Goal: Task Accomplishment & Management: Use online tool/utility

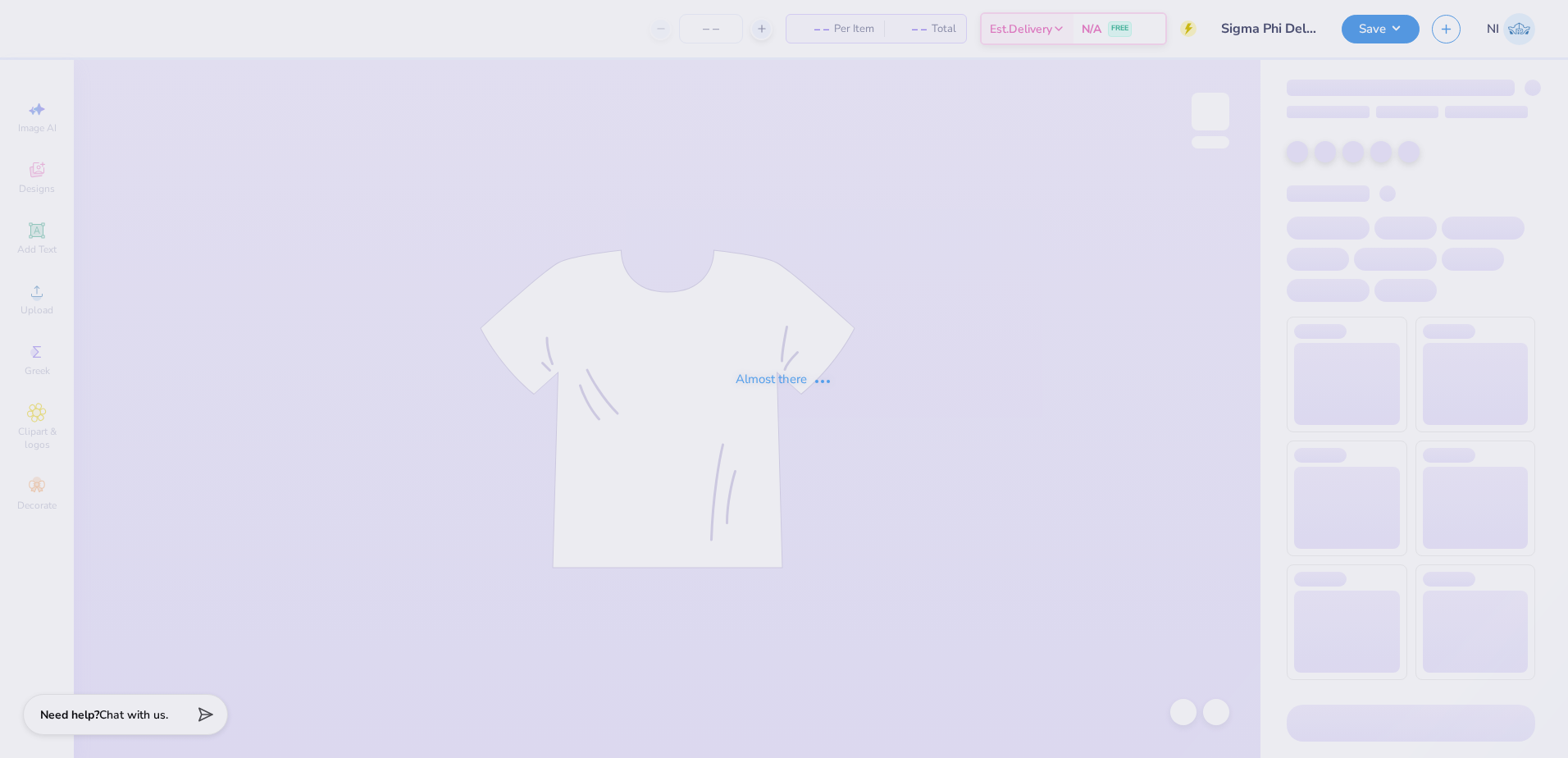
type input "Sigma Phi Delta PR Merch"
type input "50"
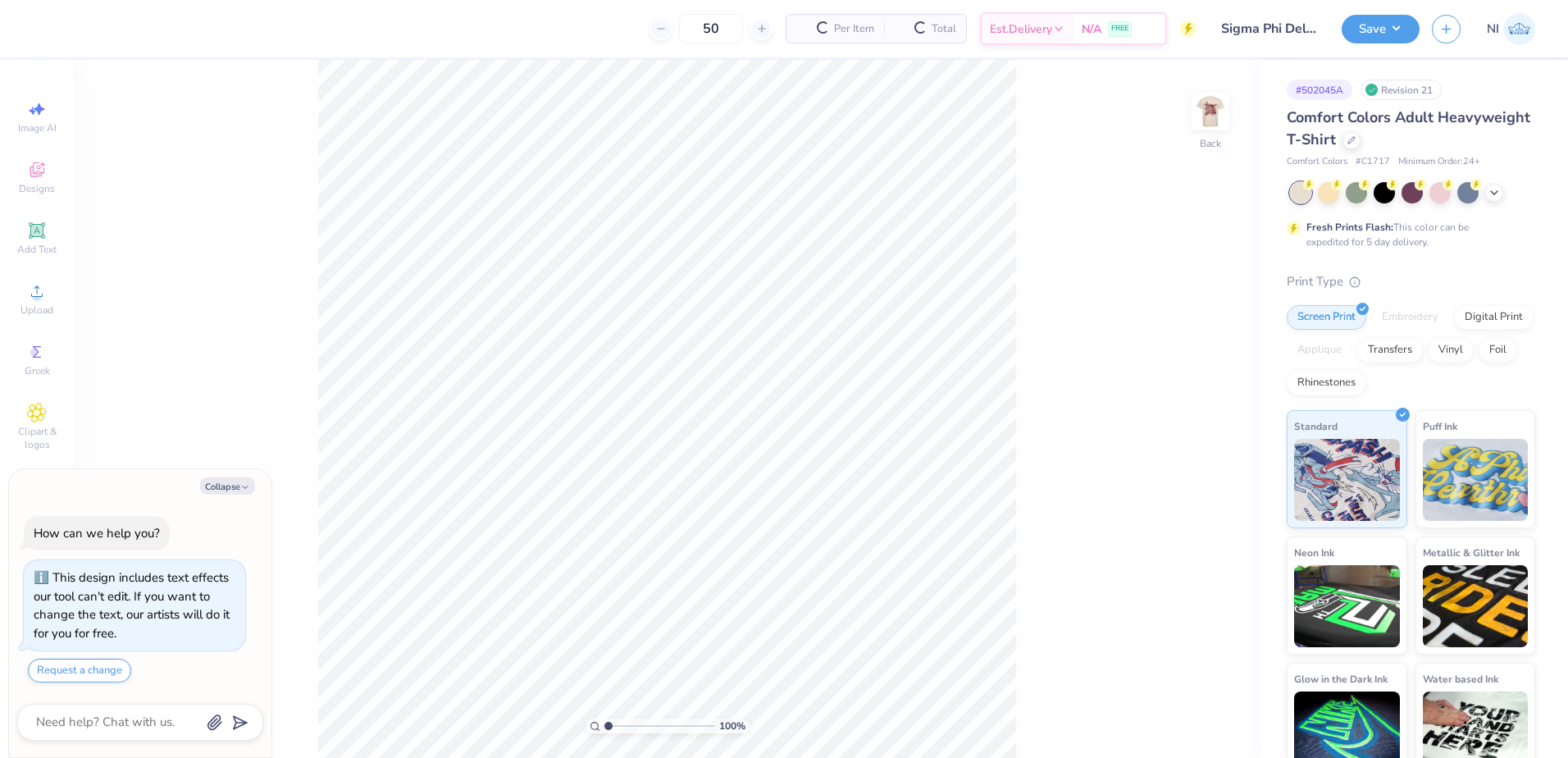
type textarea "x"
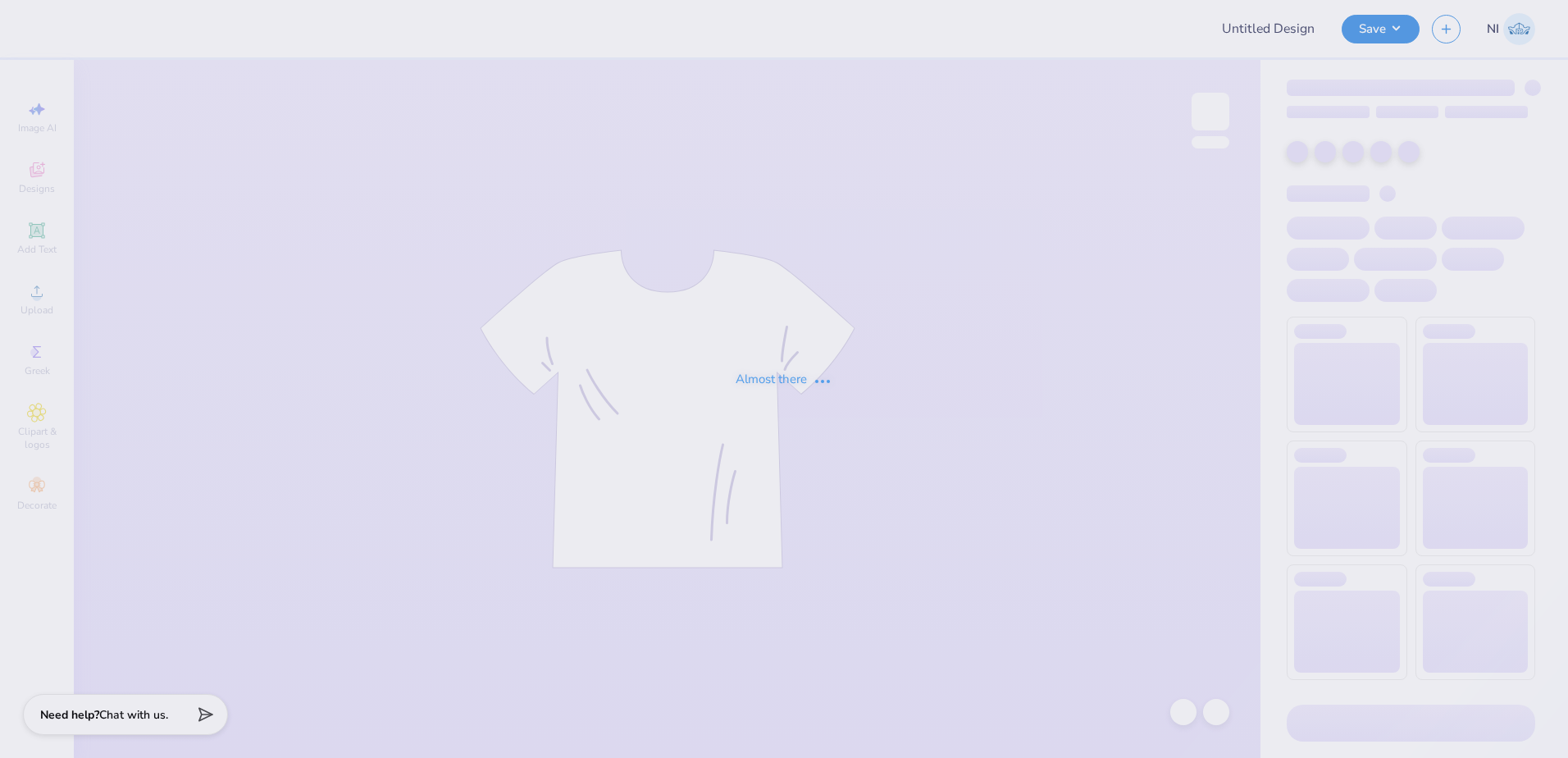
type input "Domain Housing Fair 25"
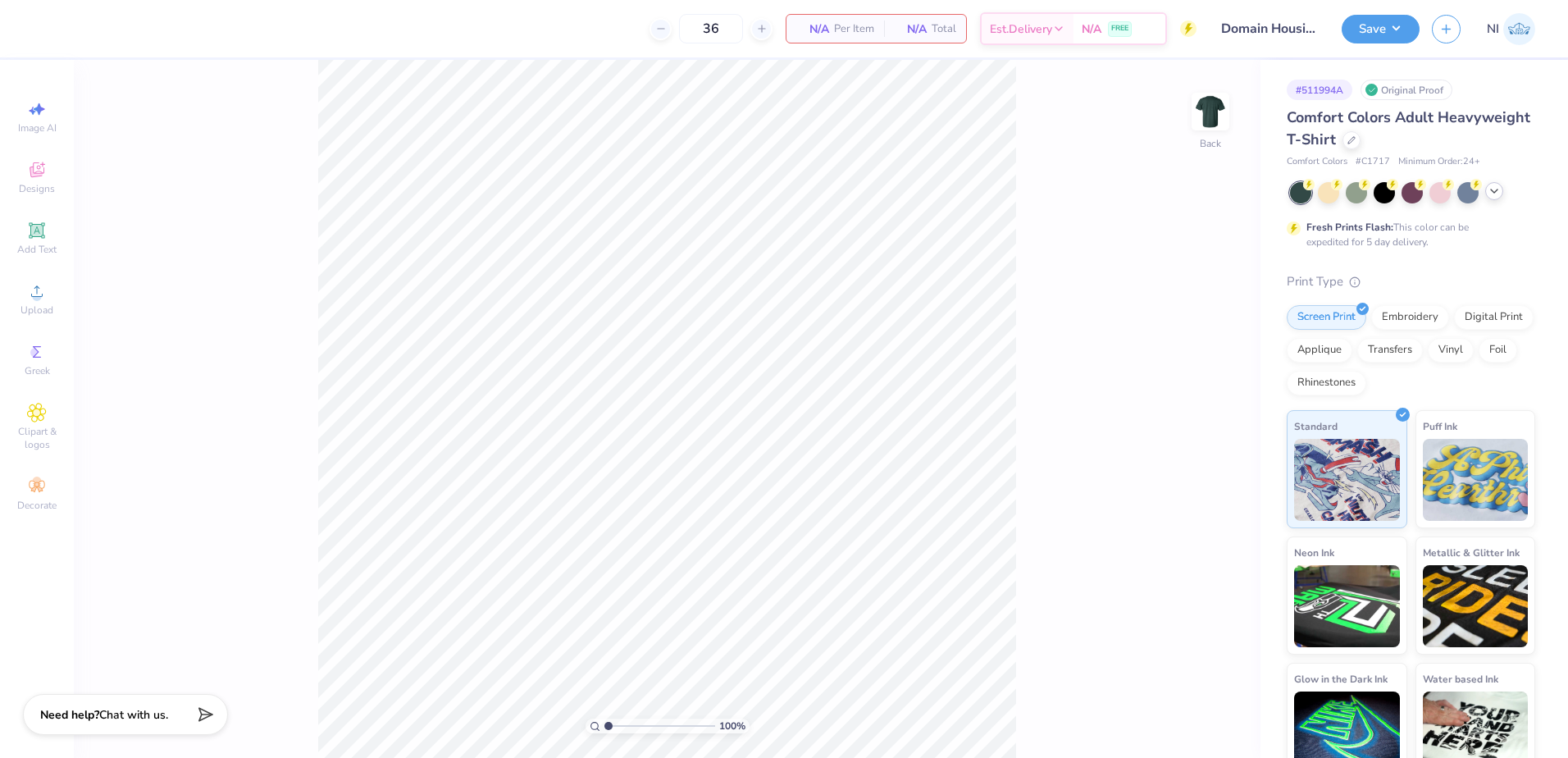
click at [1499, 188] on icon at bounding box center [1494, 191] width 13 height 13
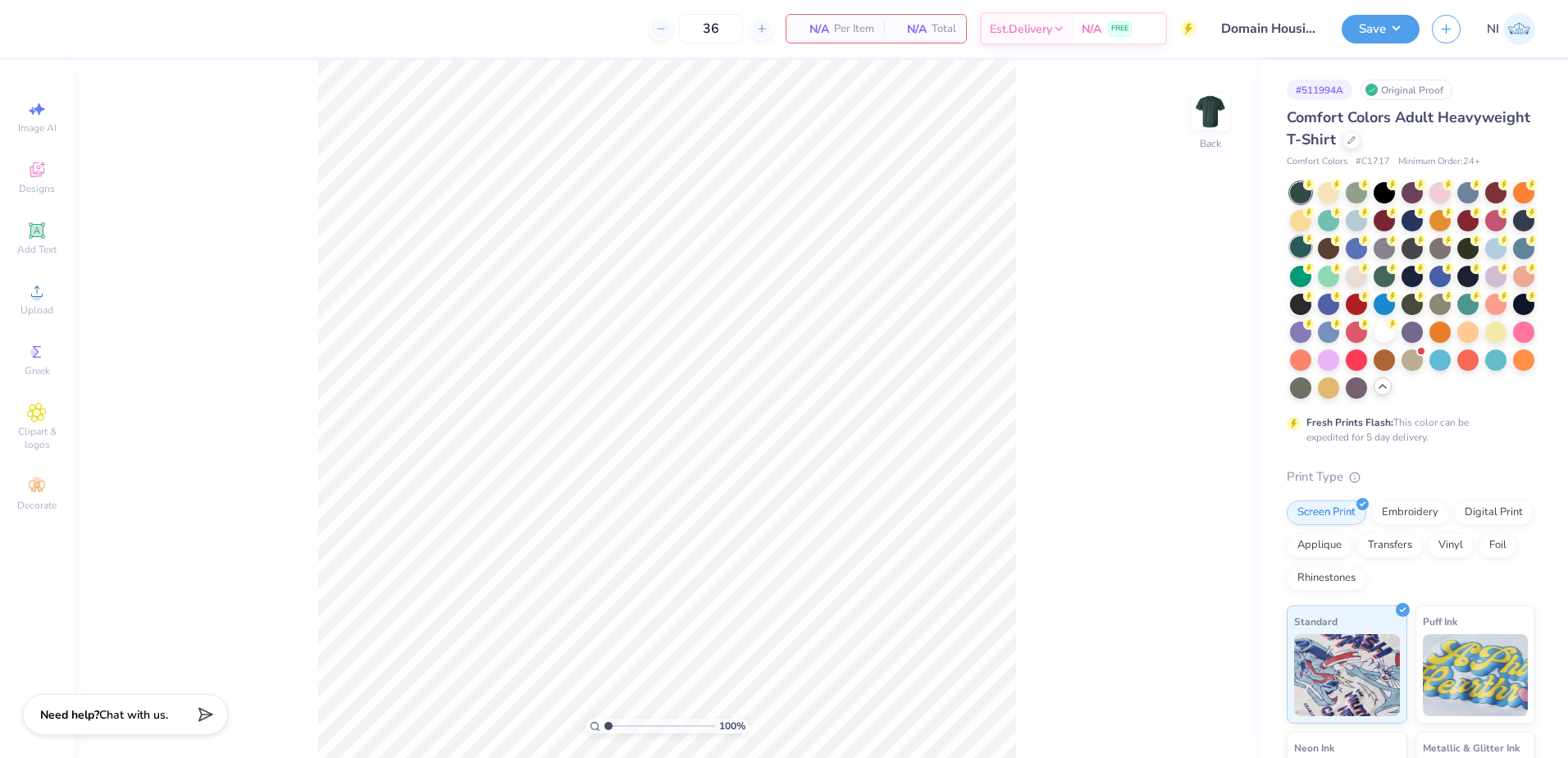
click at [1312, 255] on div at bounding box center [1300, 246] width 22 height 22
click at [1423, 277] on div at bounding box center [1411, 274] width 22 height 22
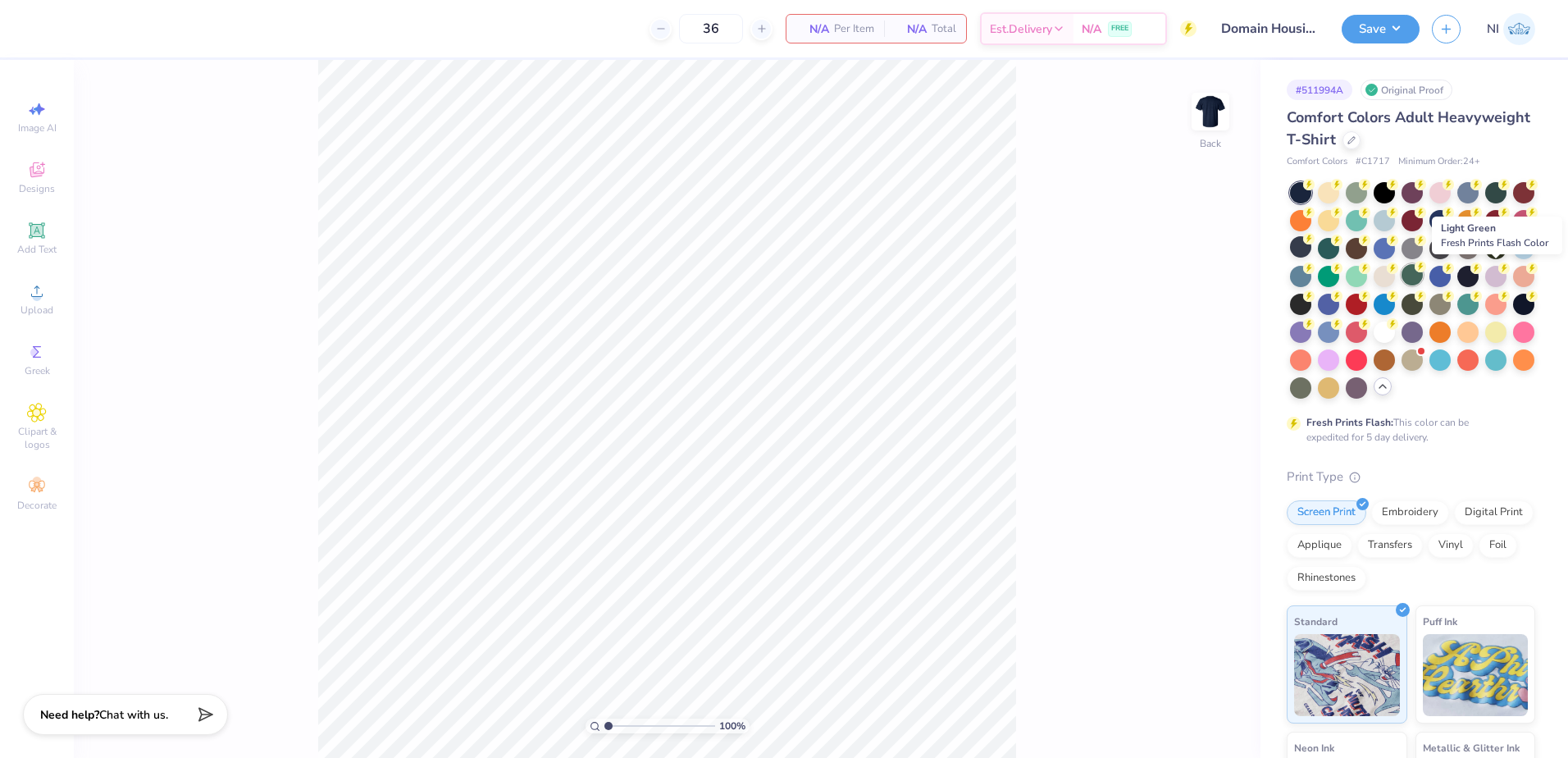
click at [1423, 277] on div at bounding box center [1411, 274] width 22 height 22
click at [1401, 313] on div at bounding box center [1411, 303] width 22 height 22
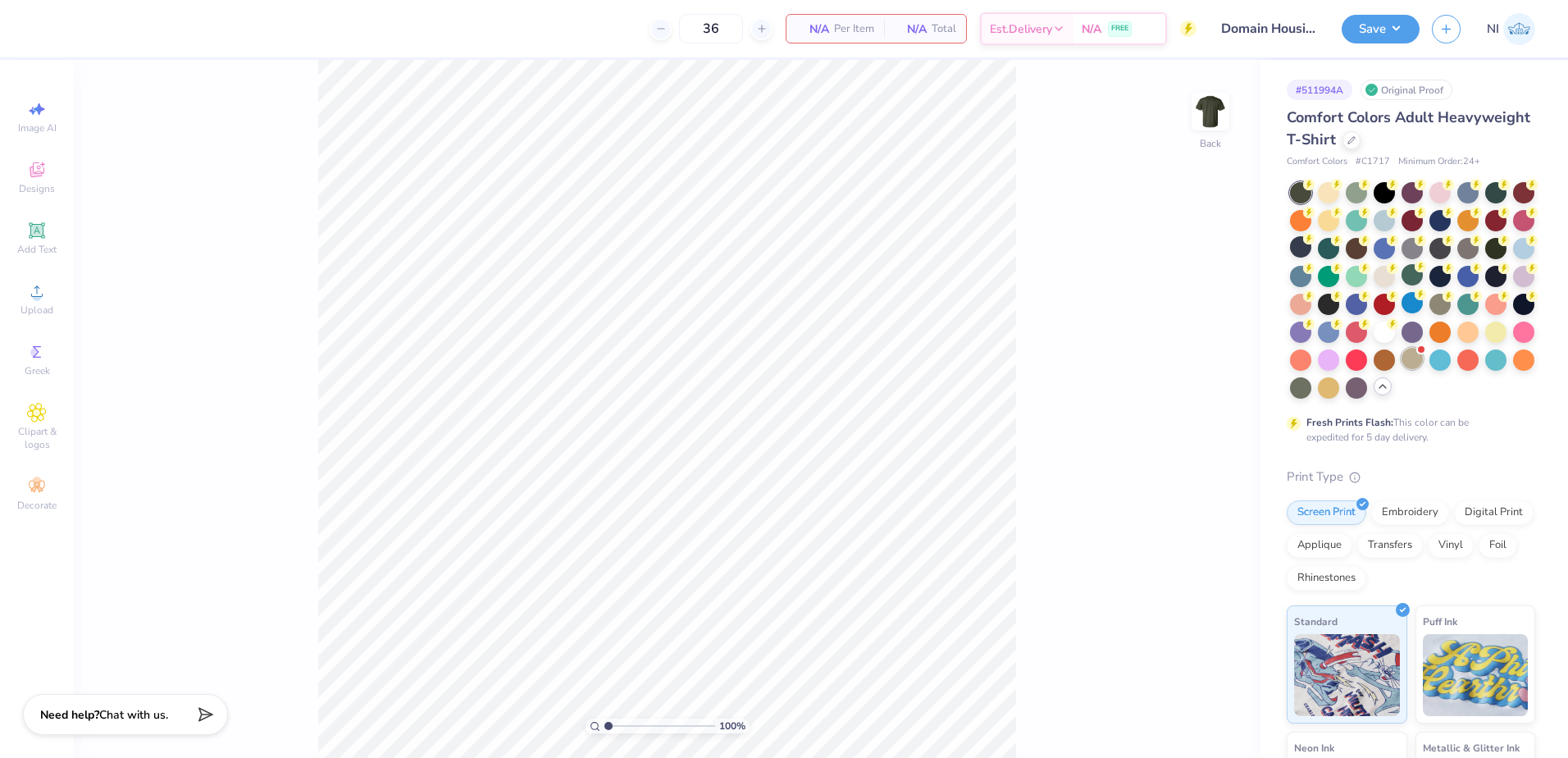
click at [1401, 369] on div at bounding box center [1411, 358] width 22 height 22
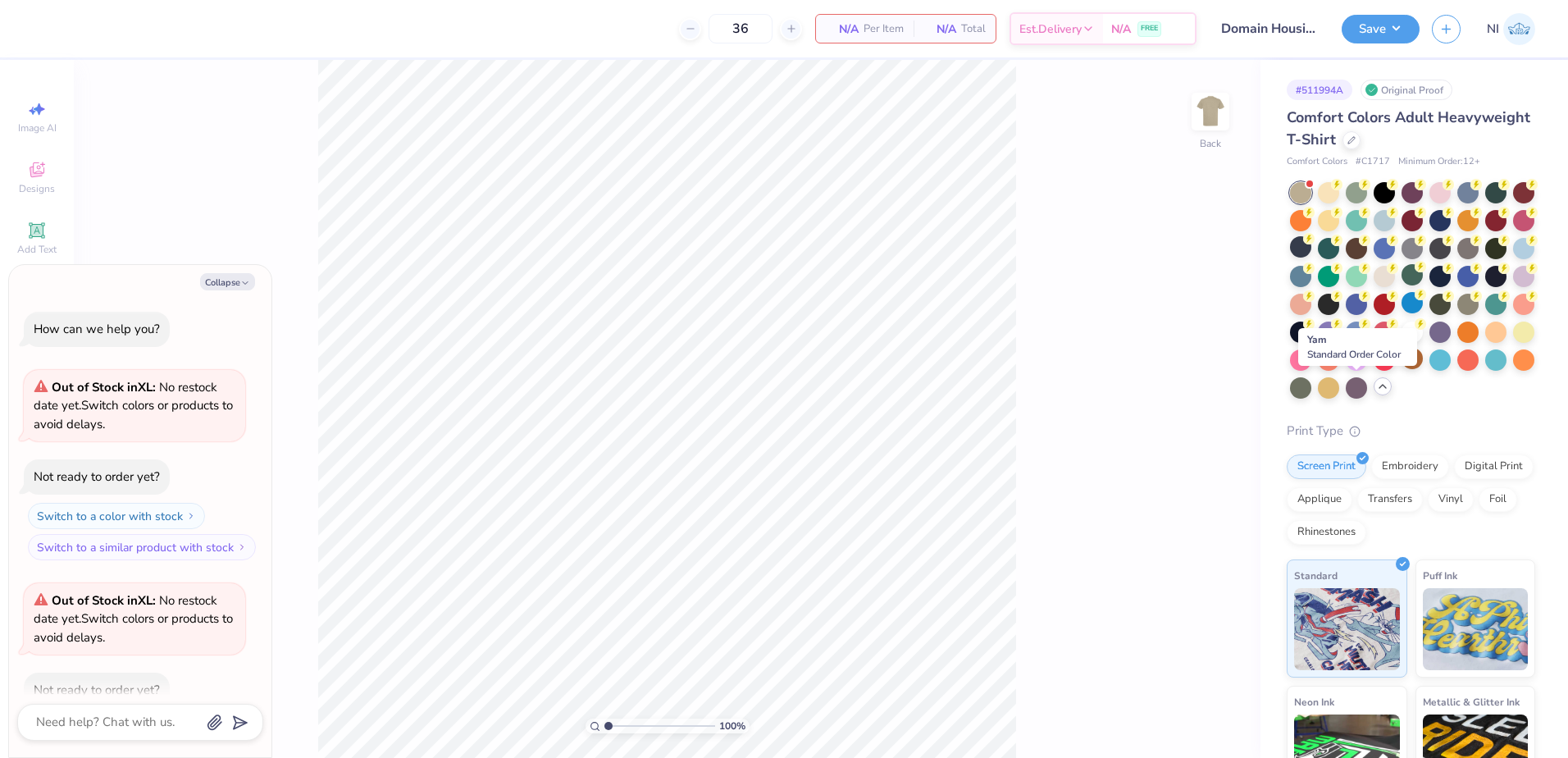
scroll to position [91, 0]
